Goal: Transaction & Acquisition: Purchase product/service

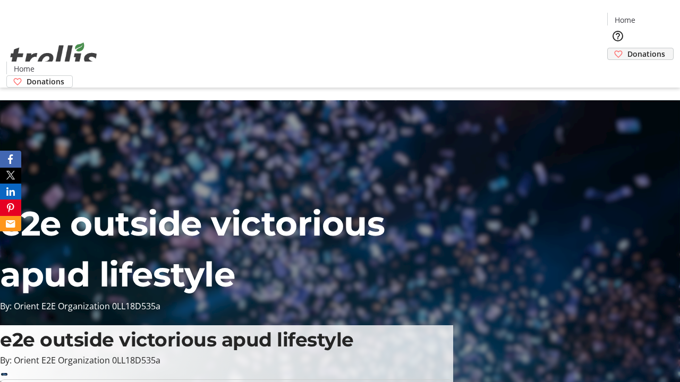
click at [627, 48] on span "Donations" at bounding box center [646, 53] width 38 height 11
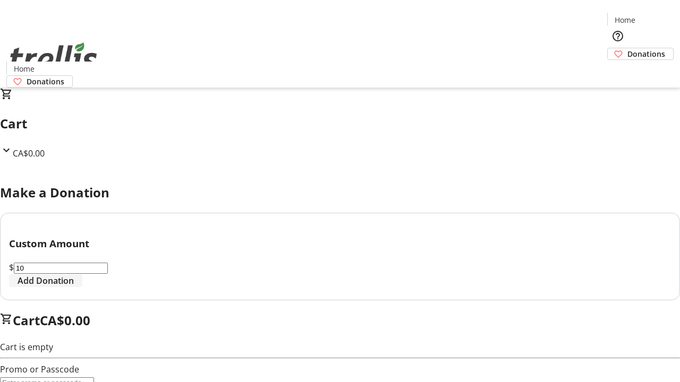
click at [74, 287] on span "Add Donation" at bounding box center [46, 280] width 56 height 13
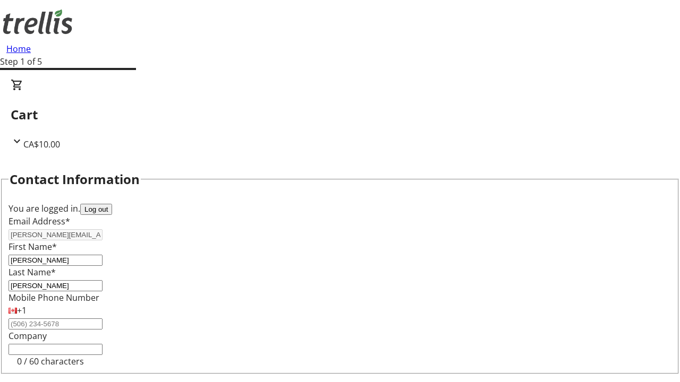
select select "CA"
select select "BC"
type input "Kelowna"
type input "V1Y 0C2"
